Goal: Task Accomplishment & Management: Manage account settings

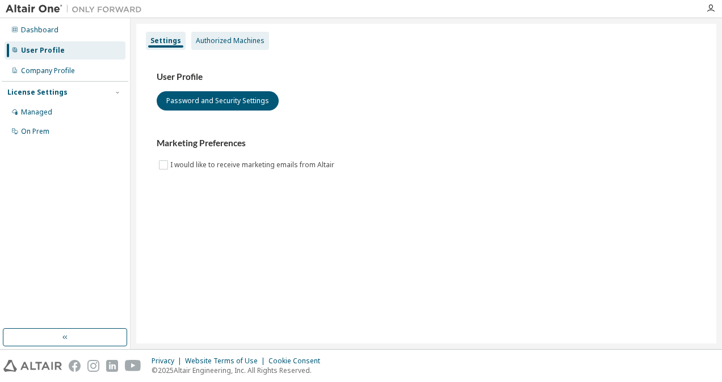
click at [237, 45] on div "Authorized Machines" at bounding box center [230, 40] width 69 height 9
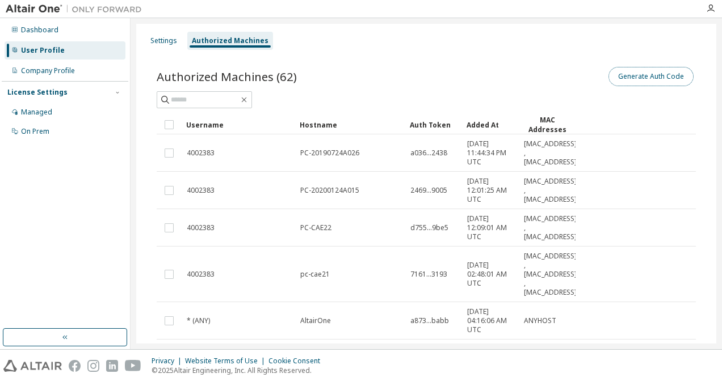
click at [630, 82] on button "Generate Auth Code" at bounding box center [650, 76] width 85 height 19
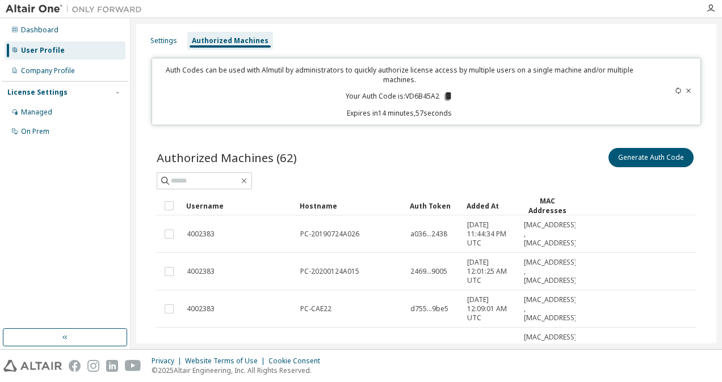
click at [446, 94] on icon at bounding box center [448, 96] width 6 height 8
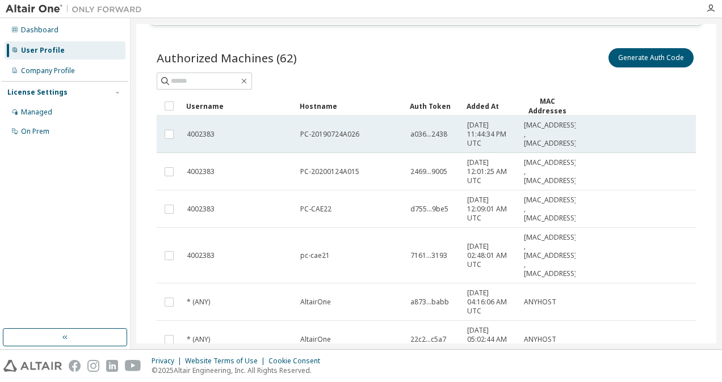
scroll to position [113, 0]
